Goal: Check status

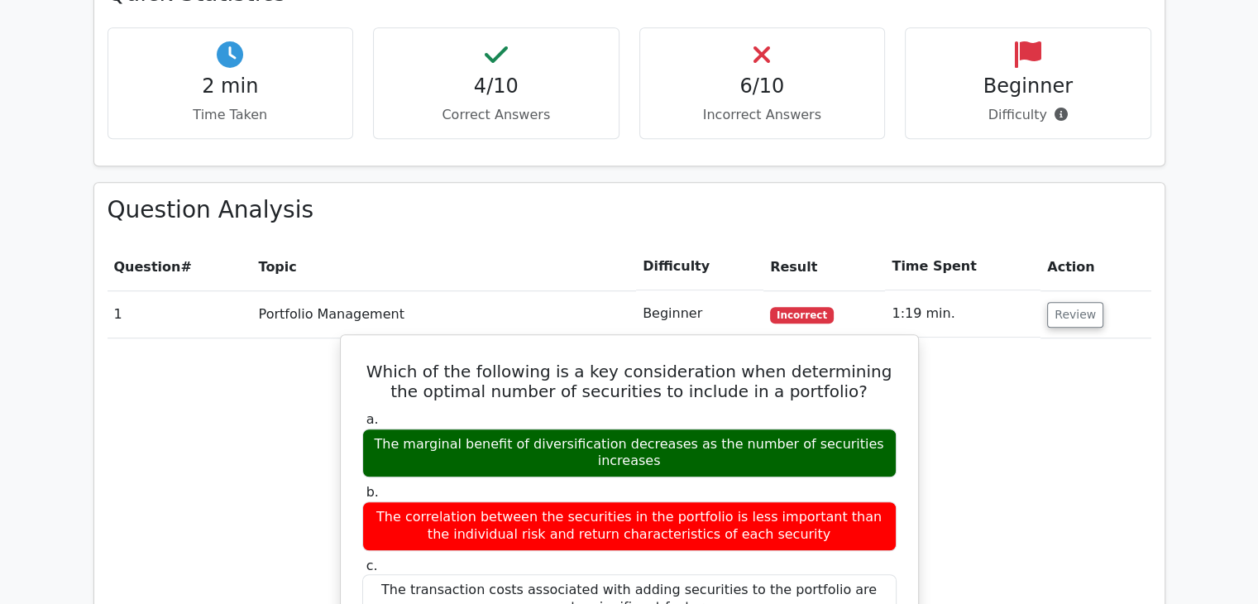
scroll to position [1075, 0]
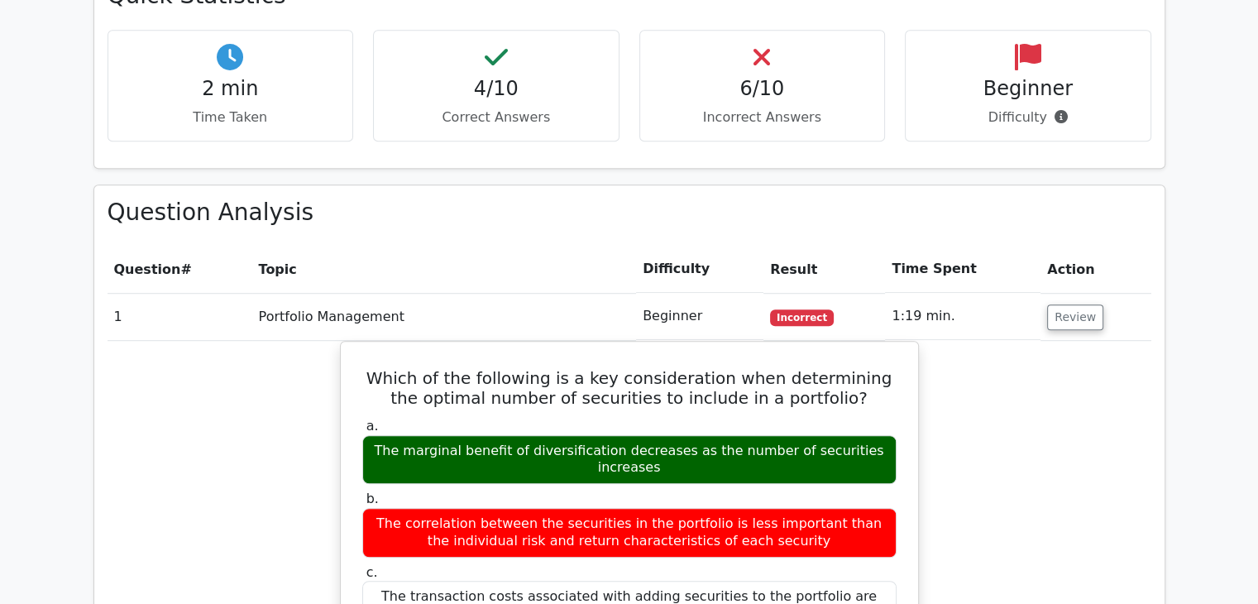
click at [403, 293] on td "Portfolio Management" at bounding box center [444, 316] width 384 height 47
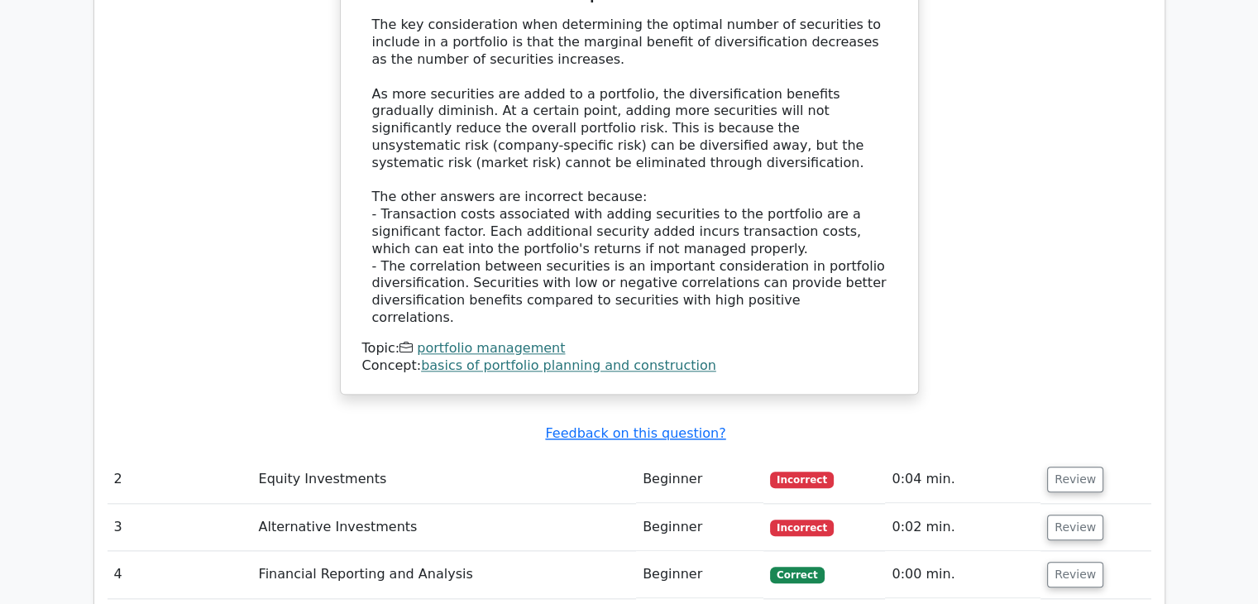
scroll to position [1819, 0]
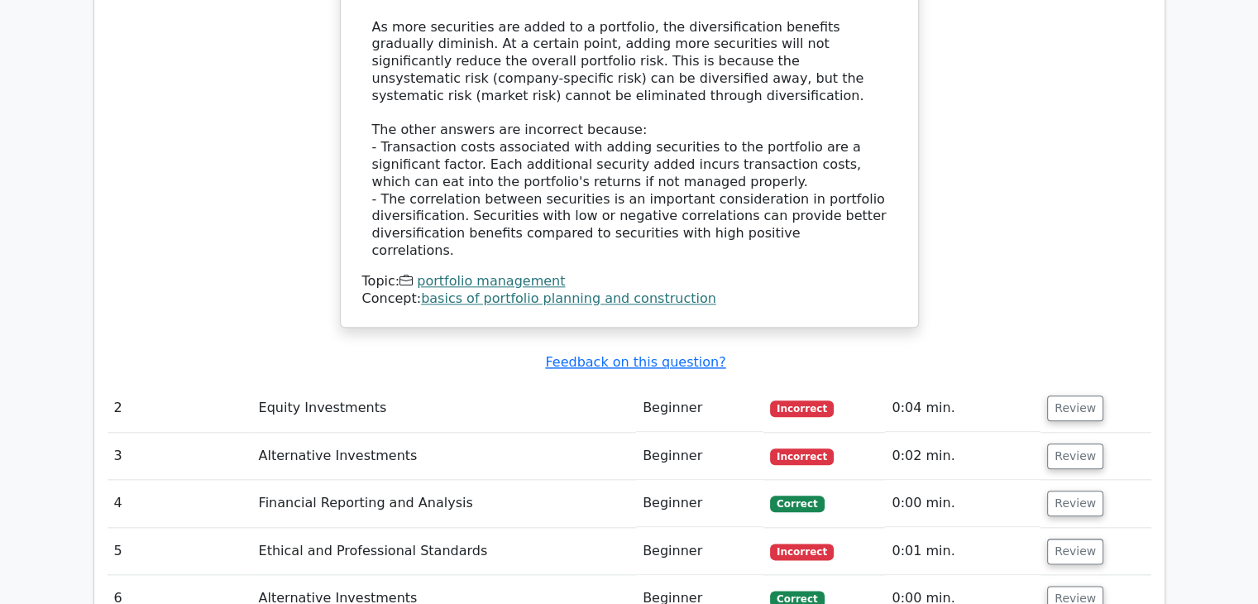
click at [289, 384] on td "Equity Investments" at bounding box center [444, 407] width 384 height 47
click at [304, 384] on td "Equity Investments" at bounding box center [444, 407] width 384 height 47
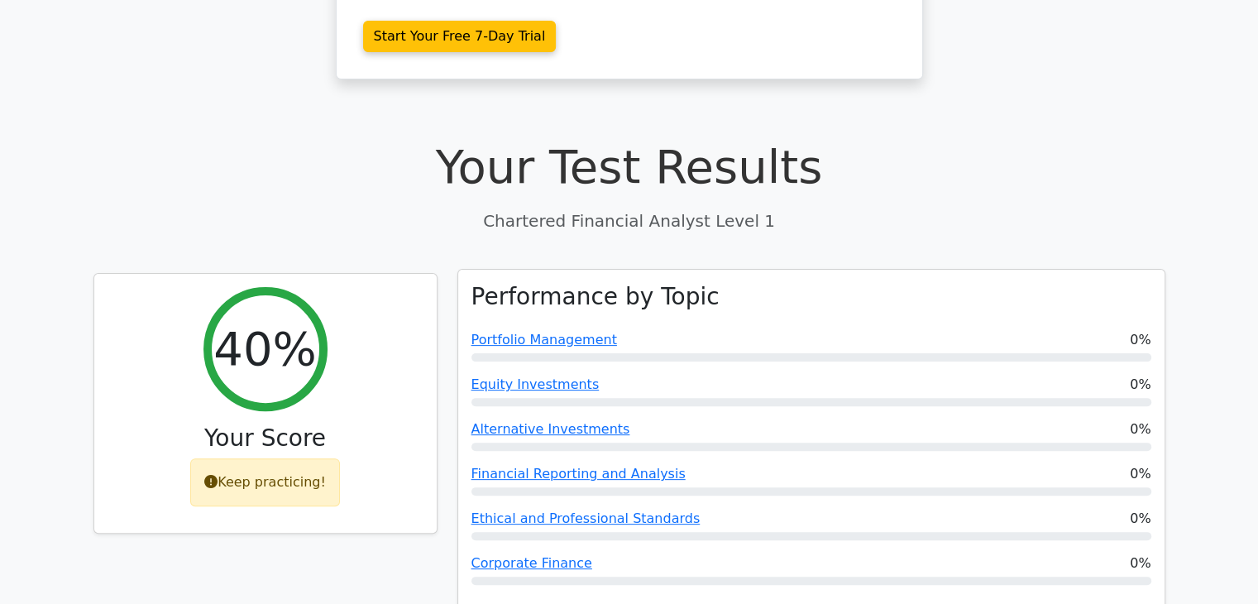
scroll to position [413, 0]
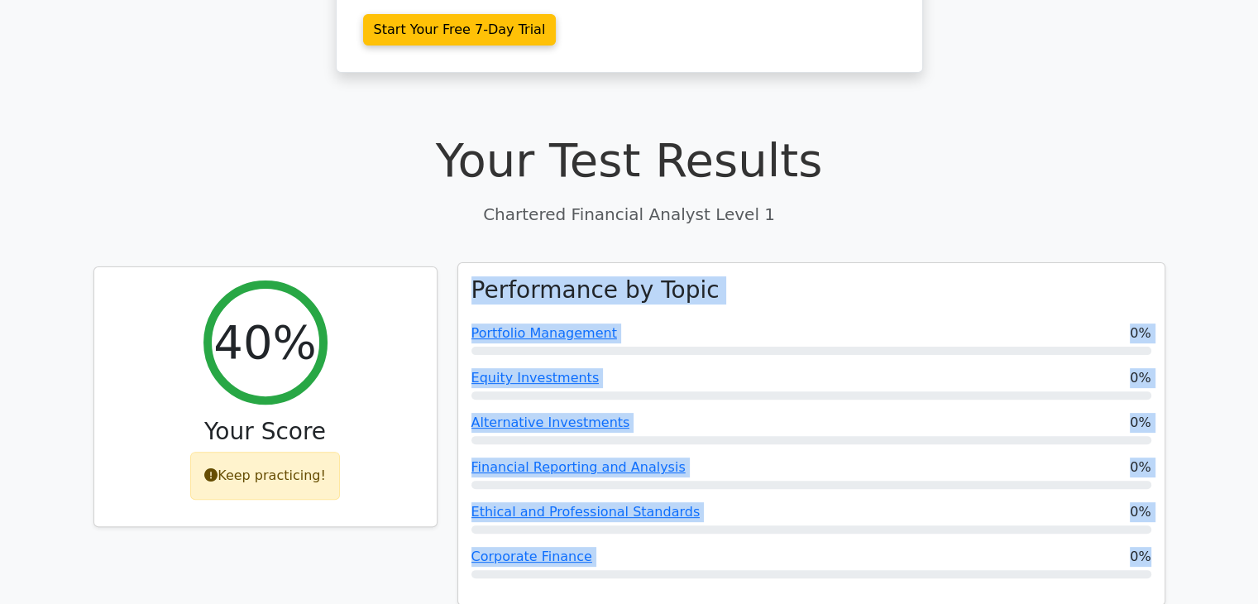
drag, startPoint x: 462, startPoint y: 207, endPoint x: 1135, endPoint y: 499, distance: 733.9
click at [1135, 503] on div "Performance by Topic Portfolio Management 0% Equity Investments 0% Alternative …" at bounding box center [811, 434] width 706 height 342
copy div "Performance by Topic Portfolio Management 0% Equity Investments 0% Alternative …"
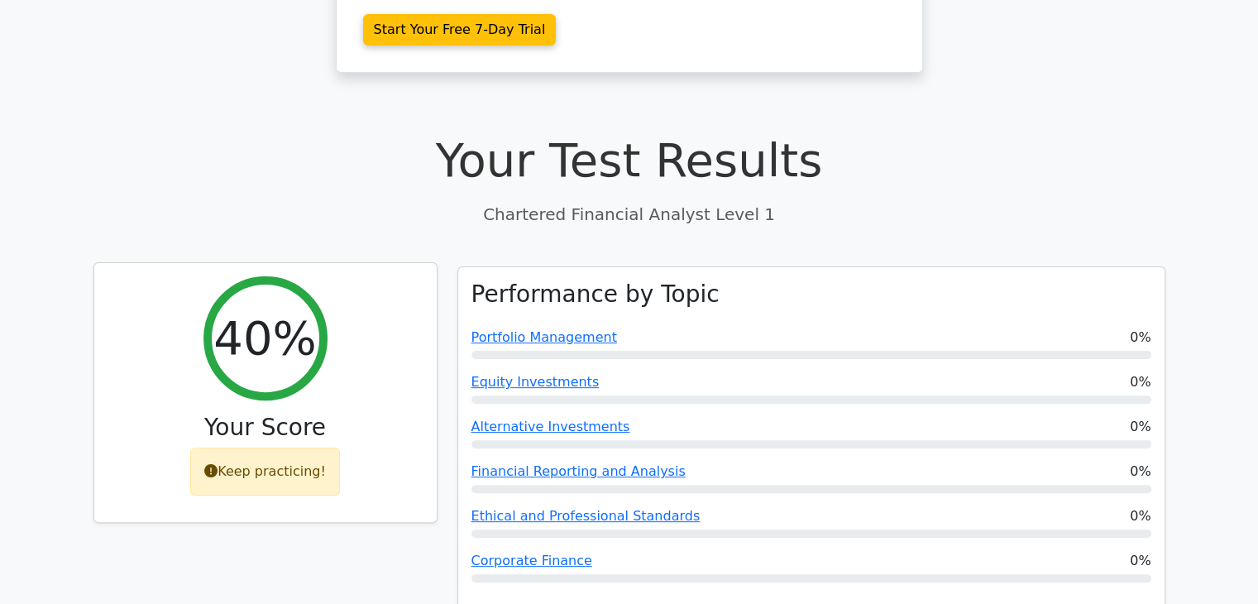
click at [246, 447] on div "Keep practicing!" at bounding box center [265, 471] width 150 height 48
click at [217, 464] on icon at bounding box center [210, 470] width 13 height 13
click at [214, 464] on icon at bounding box center [210, 470] width 13 height 13
